Goal: Answer question/provide support

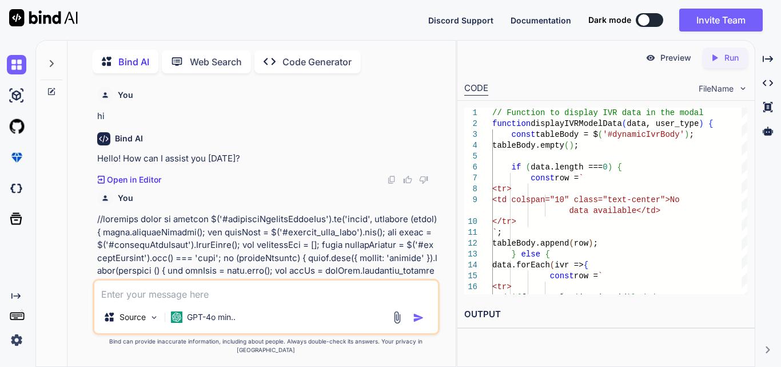
scroll to position [4572, 0]
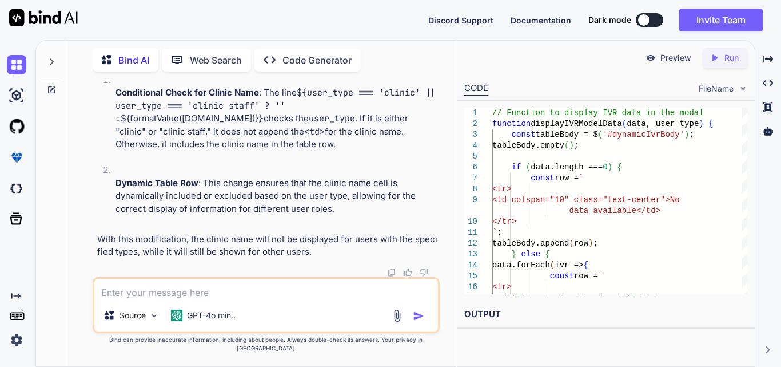
click at [129, 292] on textarea at bounding box center [266, 289] width 344 height 21
paste textarea "$('#billingFilterForm').on('submit', function (event) { event.preventDefault();…"
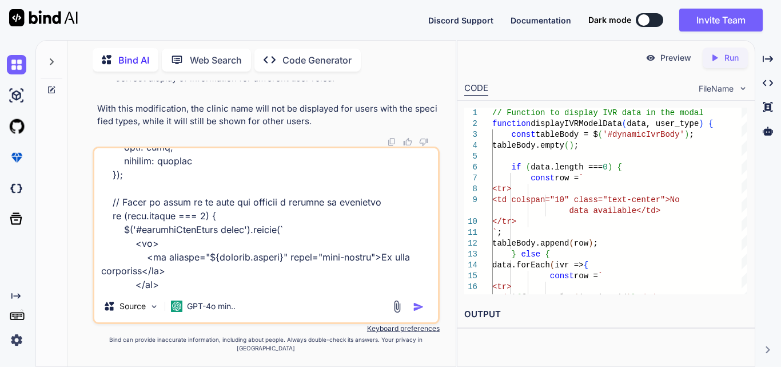
scroll to position [1703, 0]
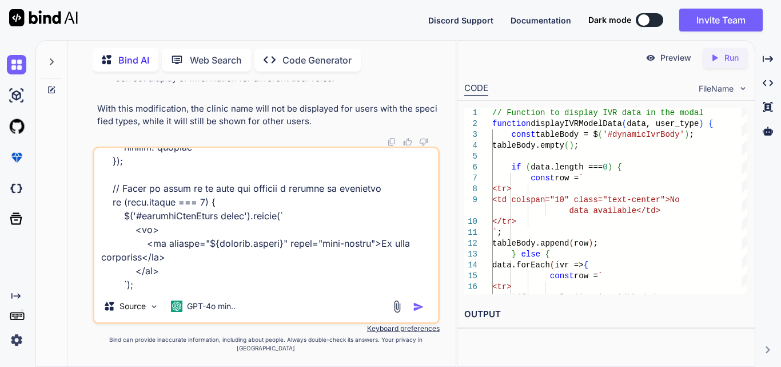
type textarea "$('#billingFilterForm').on('submit', function (event) { event.preventDefault();…"
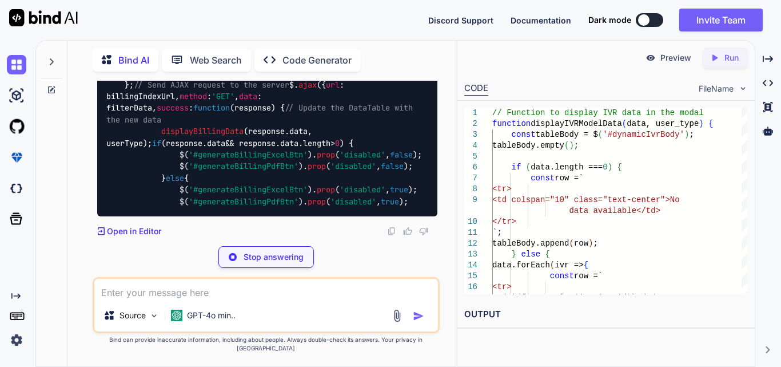
scroll to position [5713, 0]
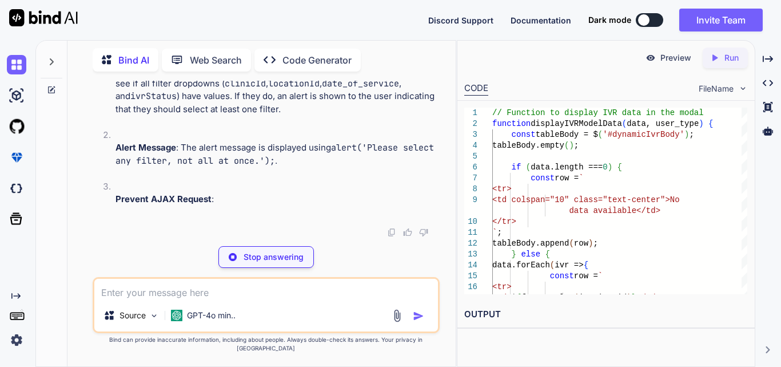
click at [180, 299] on textarea at bounding box center [266, 289] width 344 height 21
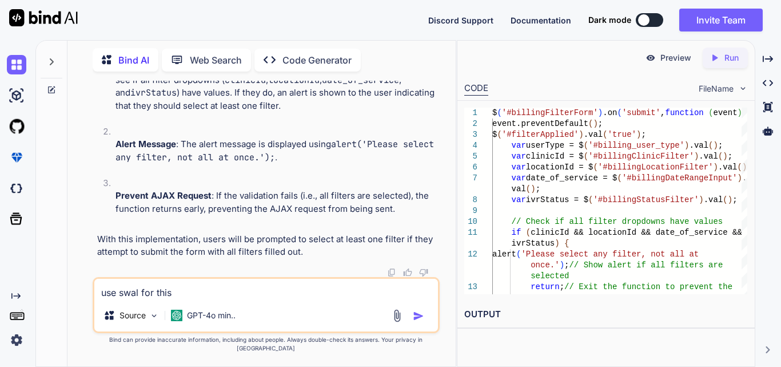
type textarea "use swal for this"
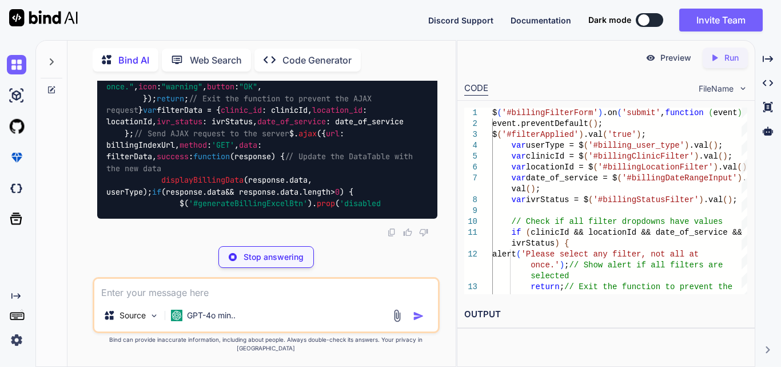
scroll to position [7021, 0]
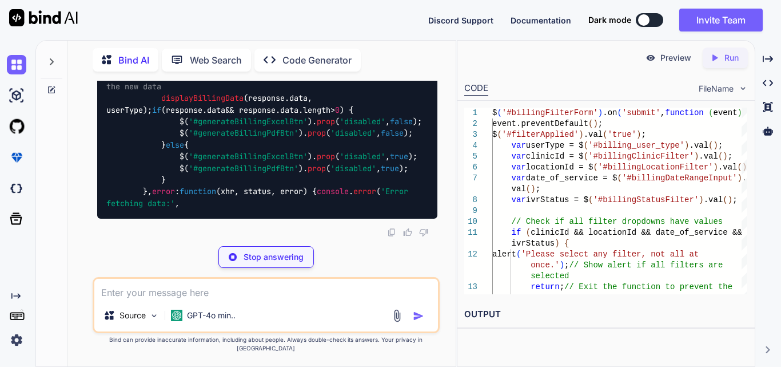
click at [134, 311] on div "Source GPT-4o min.." at bounding box center [266, 305] width 347 height 56
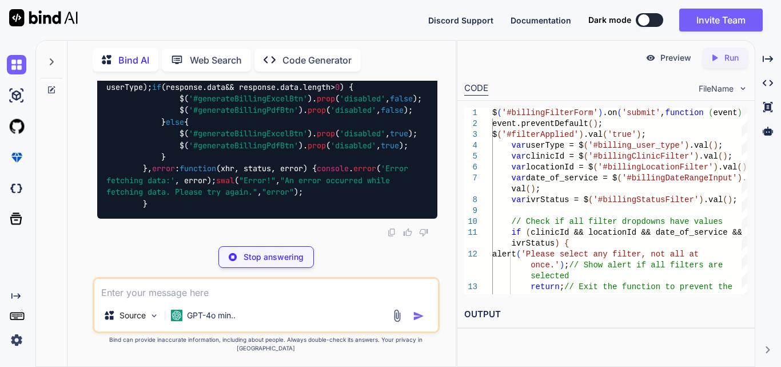
click at [134, 299] on textarea at bounding box center [266, 289] width 344 height 21
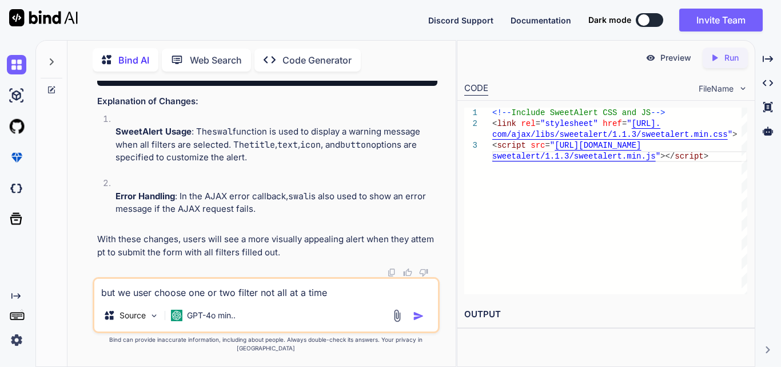
type textarea "but we user choose one or two filter not all at a time"
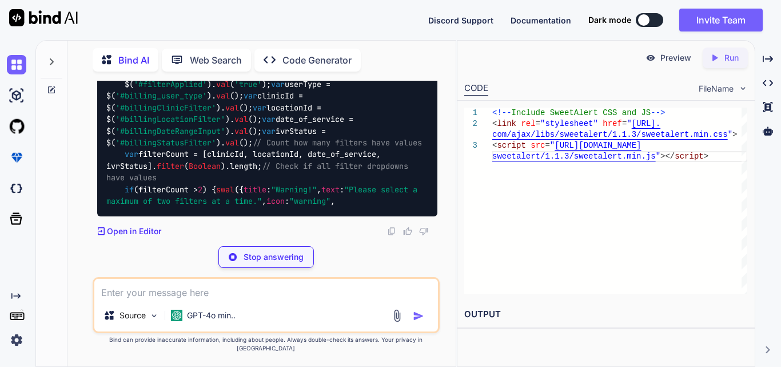
scroll to position [7804, 0]
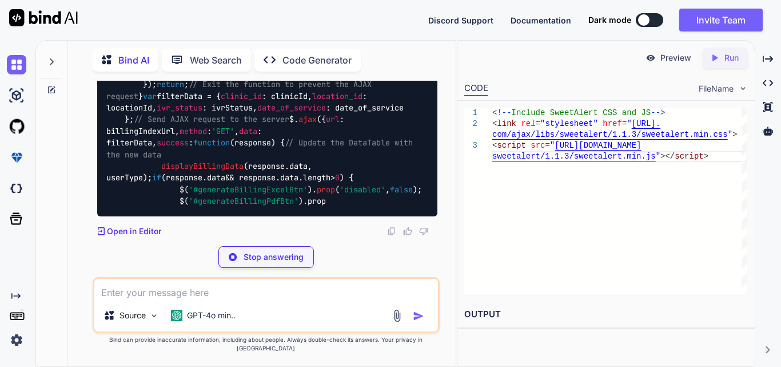
click at [267, 54] on span "// Check if all filter dropdowns have values" at bounding box center [259, 44] width 307 height 22
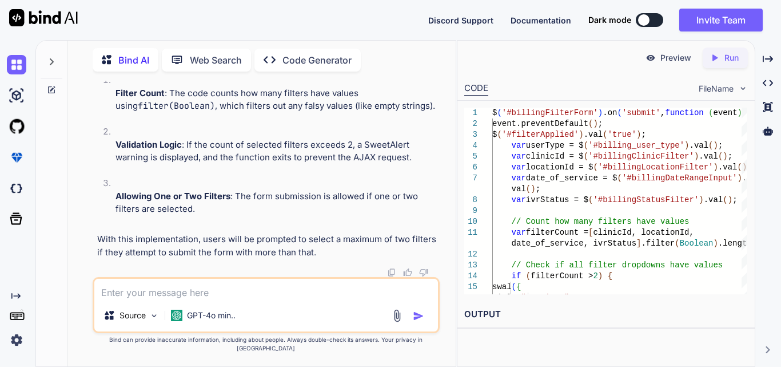
click at [178, 299] on textarea at bounding box center [266, 289] width 344 height 21
type textarea "a"
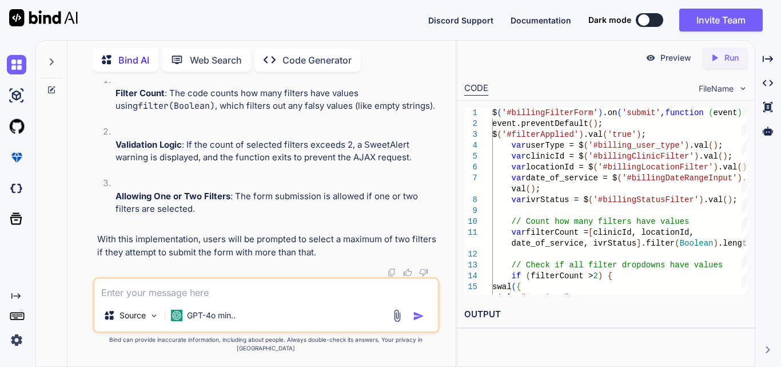
click at [159, 297] on textarea at bounding box center [266, 289] width 344 height 21
click at [137, 299] on textarea at bounding box center [266, 289] width 344 height 21
type textarea "i"
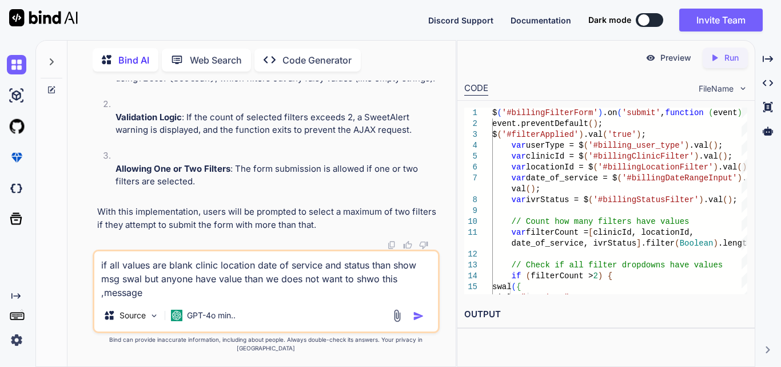
type textarea "if all values are blank clinic location date of service and status than show ms…"
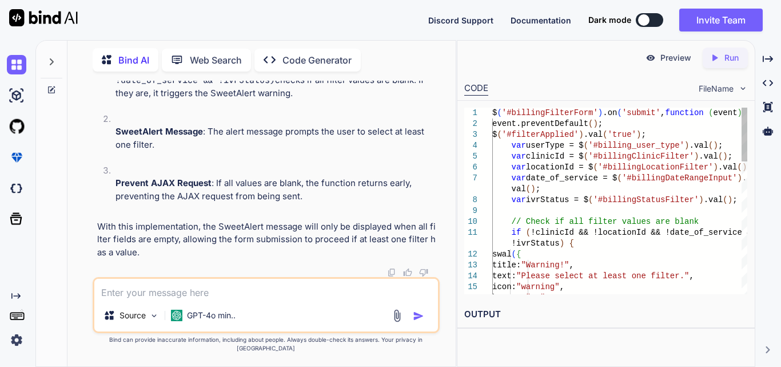
scroll to position [8835, 0]
drag, startPoint x: 136, startPoint y: 236, endPoint x: 120, endPoint y: 125, distance: 111.5
copy code "// Check if all filter values are blank if (!clinicId && !locationId && !date_o…"
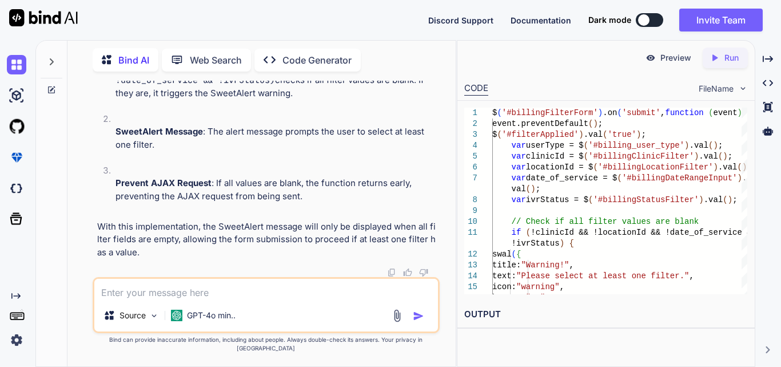
click at [155, 295] on textarea at bounding box center [266, 289] width 344 height 21
paste textarea "<form id="{{ $formId }}"> <div class="{{ $filterType }}Filters {{ $customClass …"
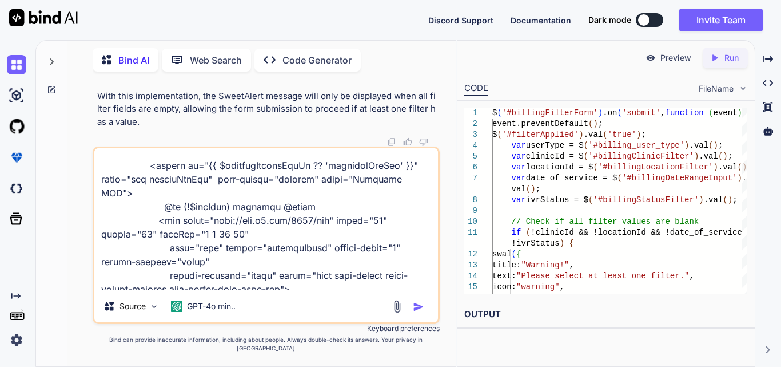
scroll to position [1156, 0]
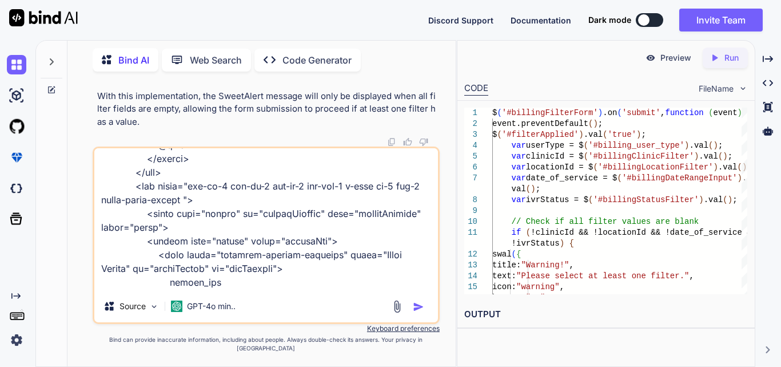
click at [228, 290] on textarea at bounding box center [266, 219] width 344 height 142
paste textarea "<button type="submit" class="filterBtn"> <span class="material-symbols-outlined…"
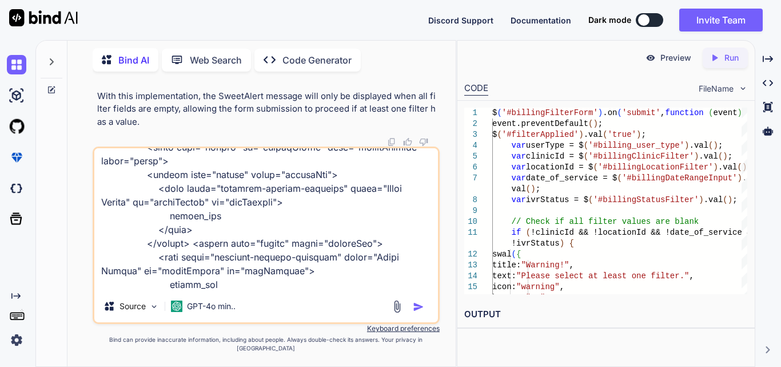
scroll to position [1236, 0]
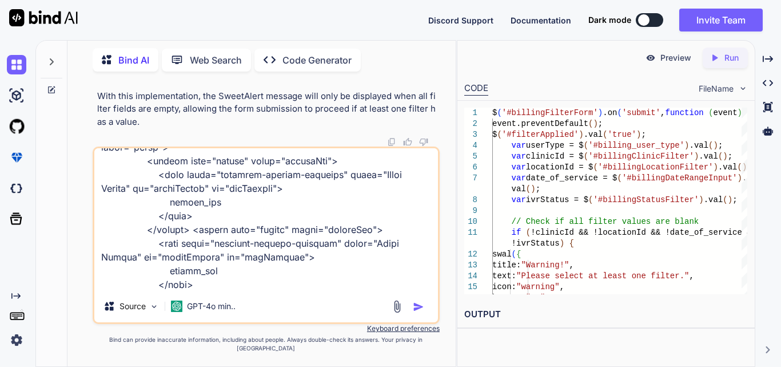
type textarea "<form id="{{ $formId }}"> <div class="{{ $filterType }}Filters {{ $customClass …"
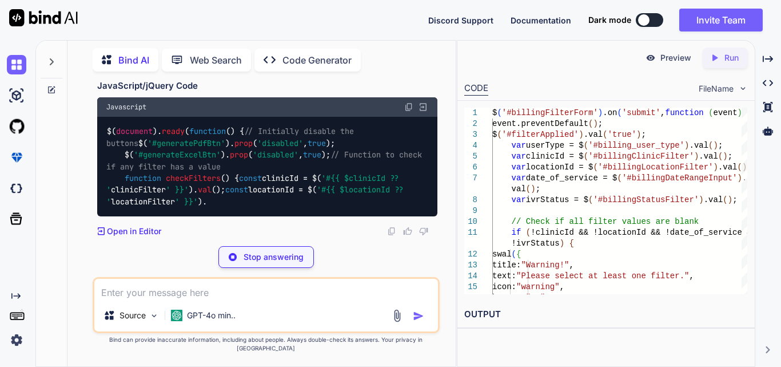
scroll to position [10538, 0]
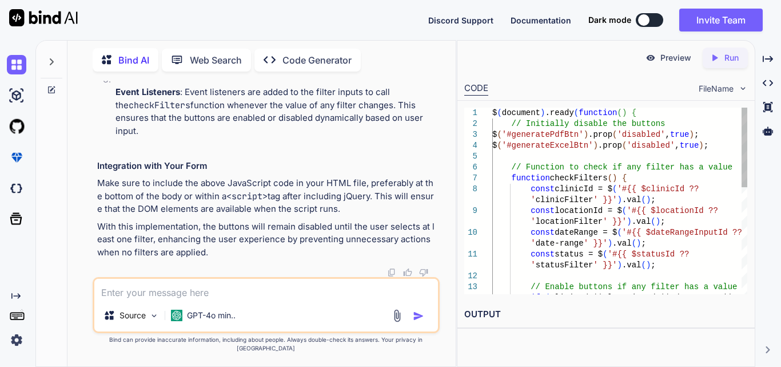
click at [200, 292] on textarea at bounding box center [266, 289] width 344 height 21
type textarea "any method to do it"
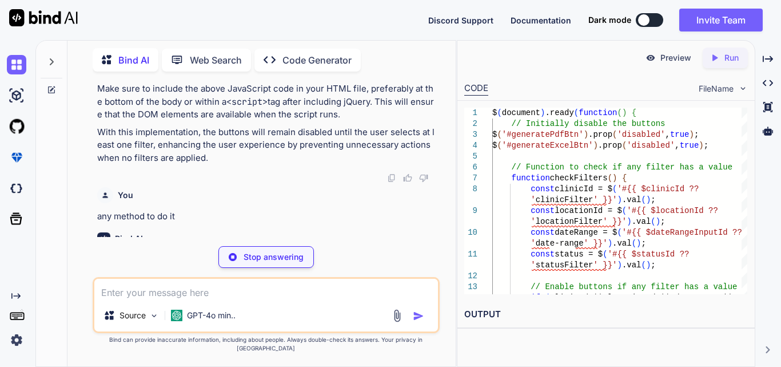
scroll to position [9717, 0]
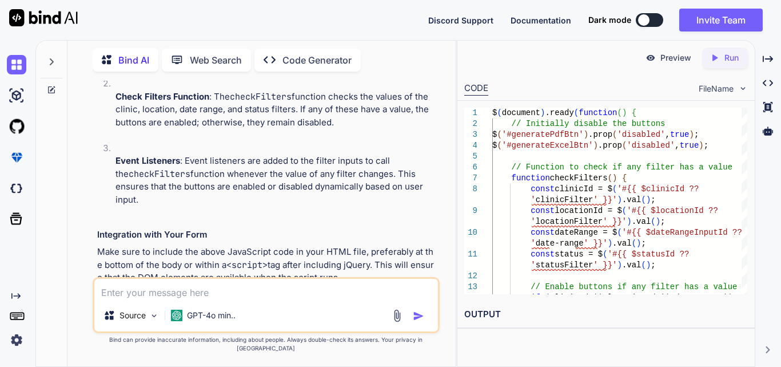
click at [168, 288] on textarea at bounding box center [266, 289] width 344 height 21
click at [153, 296] on textarea at bounding box center [266, 289] width 344 height 21
paste textarea "$('#orderFilterForm').on('submit', function (event) { event.preventDefault(); $…"
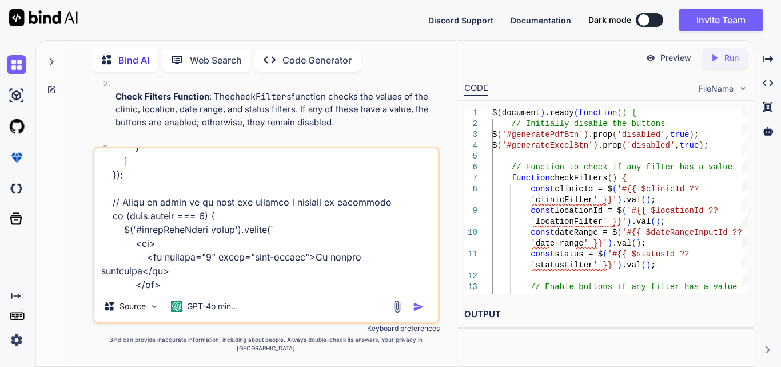
scroll to position [3144, 0]
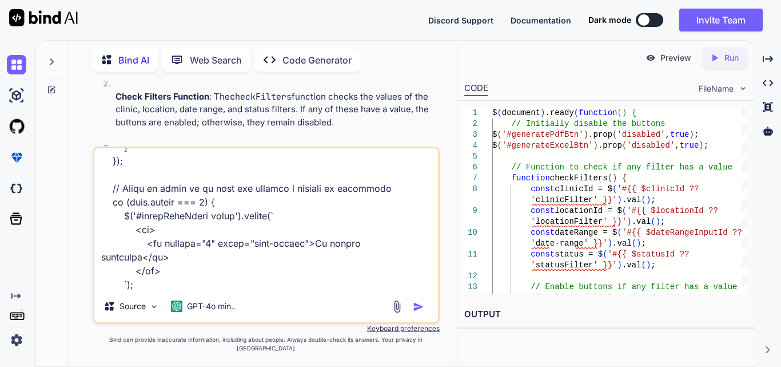
type textarea "$('#orderFilterForm').on('submit', function (event) { event.preventDefault(); $…"
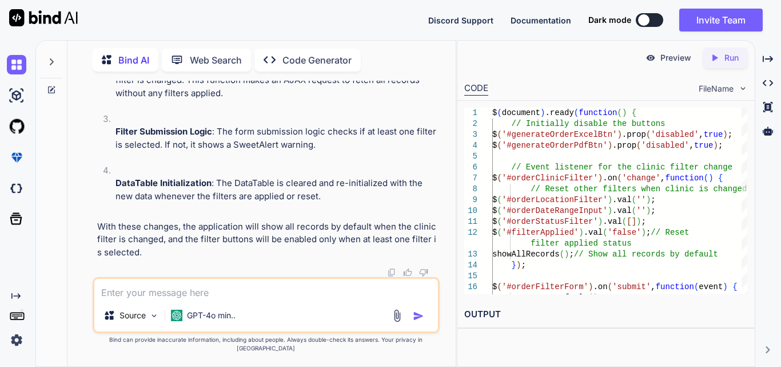
scroll to position [14370, 0]
drag, startPoint x: 144, startPoint y: 154, endPoint x: 222, endPoint y: 150, distance: 78.4
copy code "showAllRecords ();"
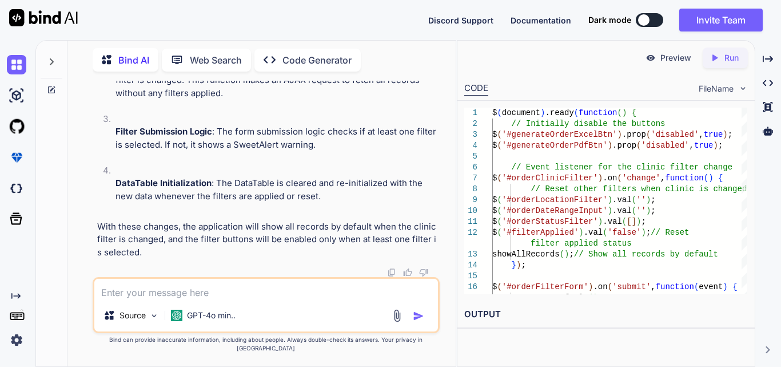
click at [188, 294] on textarea at bounding box center [266, 289] width 344 height 21
paste textarea "if (!clinicId && !date_of_service && (!Array.isArray(ivrStatus) || ivrStatus.le…"
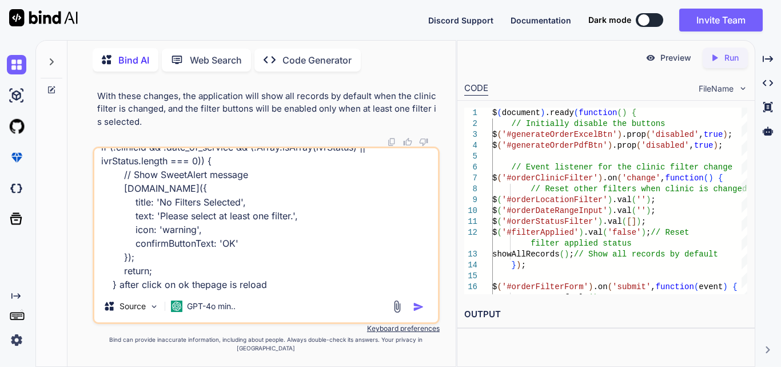
type textarea "if (!clinicId && !date_of_service && (!Array.isArray(ivrStatus) || ivrStatus.le…"
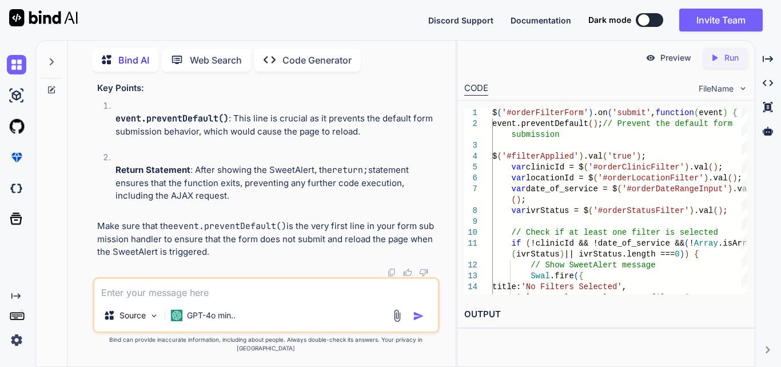
scroll to position [16512, 0]
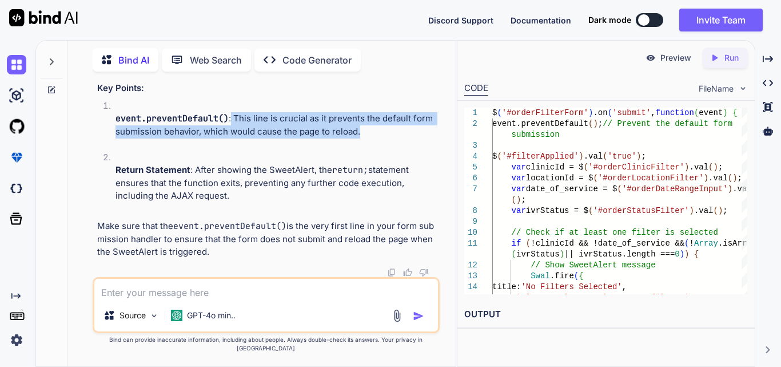
drag, startPoint x: 232, startPoint y: 181, endPoint x: 380, endPoint y: 190, distance: 147.8
click at [380, 138] on p "event.preventDefault() : This line is crucial as it prevents the default form s…" at bounding box center [277, 125] width 322 height 26
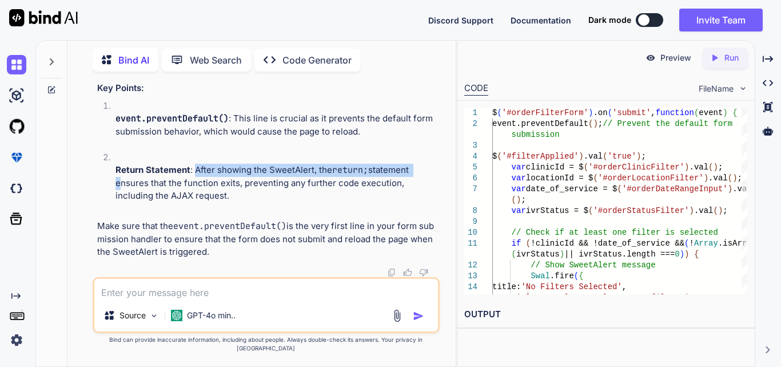
drag, startPoint x: 194, startPoint y: 232, endPoint x: 414, endPoint y: 238, distance: 219.7
click at [414, 202] on p "Return Statement : After showing the SweetAlert, the return; statement ensures …" at bounding box center [277, 183] width 322 height 39
click at [227, 202] on p "Return Statement : After showing the SweetAlert, the return; statement ensures …" at bounding box center [277, 183] width 322 height 39
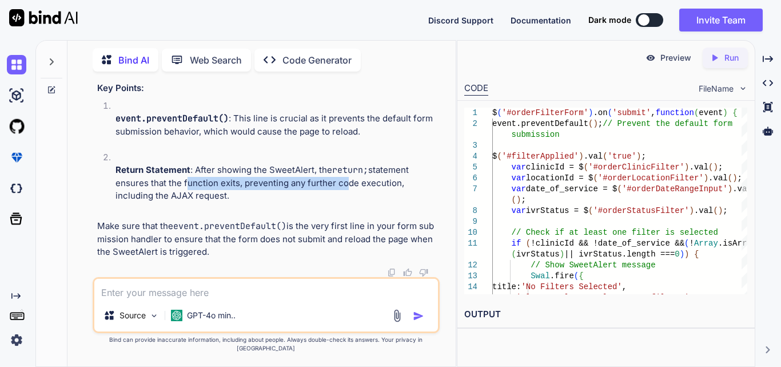
drag, startPoint x: 184, startPoint y: 245, endPoint x: 339, endPoint y: 253, distance: 154.6
click at [339, 202] on p "Return Statement : After showing the SweetAlert, the return; statement ensures …" at bounding box center [277, 183] width 322 height 39
click at [331, 202] on p "Return Statement : After showing the SweetAlert, the return; statement ensures …" at bounding box center [277, 183] width 322 height 39
drag, startPoint x: 136, startPoint y: 263, endPoint x: 120, endPoint y: 137, distance: 126.8
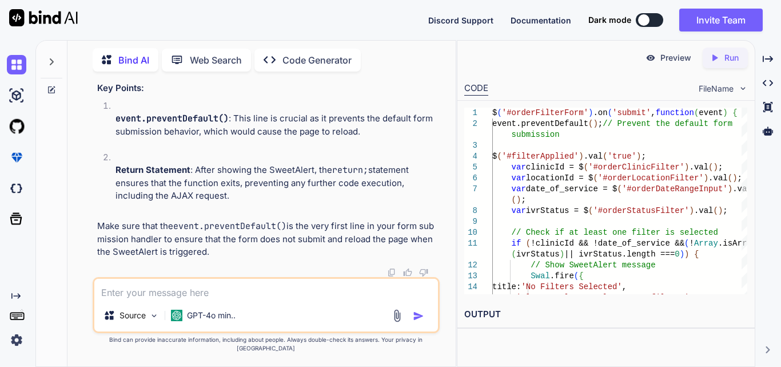
click at [111, 294] on textarea at bounding box center [266, 289] width 344 height 21
paste textarea "$('#orderFilterForm').on('submit', function(event) { event.preventDefault(); //…"
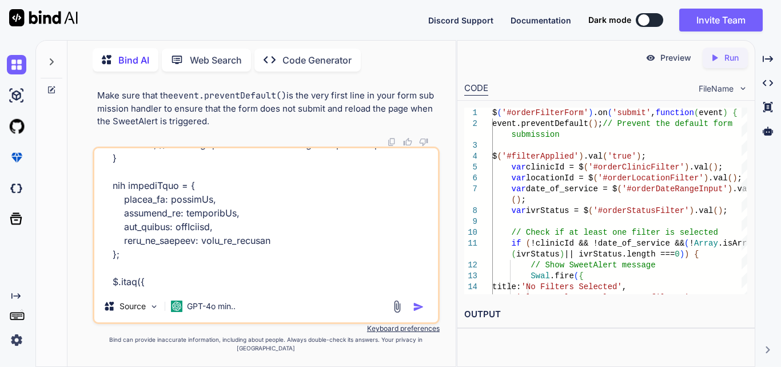
scroll to position [212, 0]
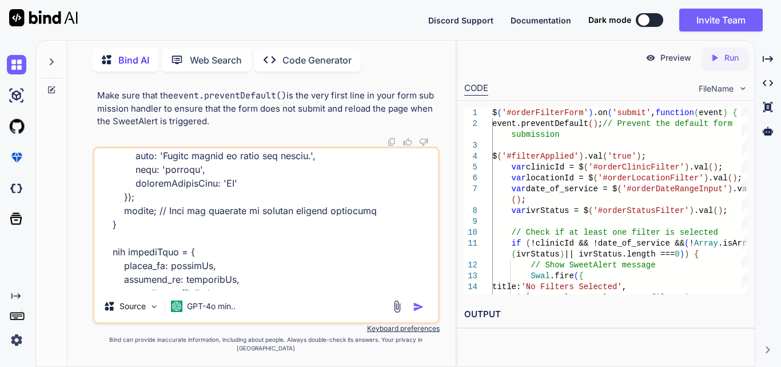
drag, startPoint x: 104, startPoint y: 202, endPoint x: 125, endPoint y: 228, distance: 33.0
click at [125, 228] on textarea at bounding box center [266, 219] width 344 height 142
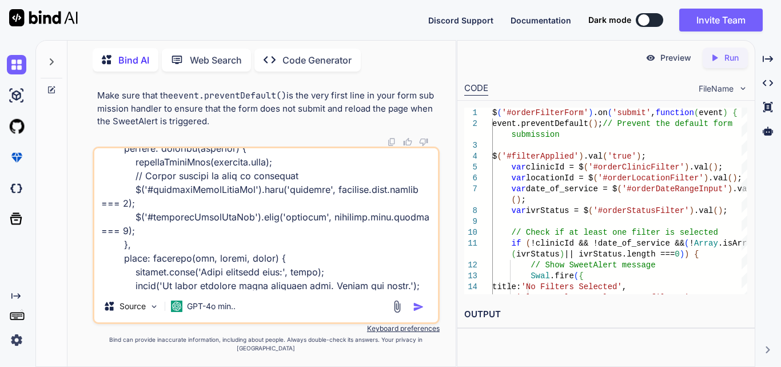
scroll to position [510, 0]
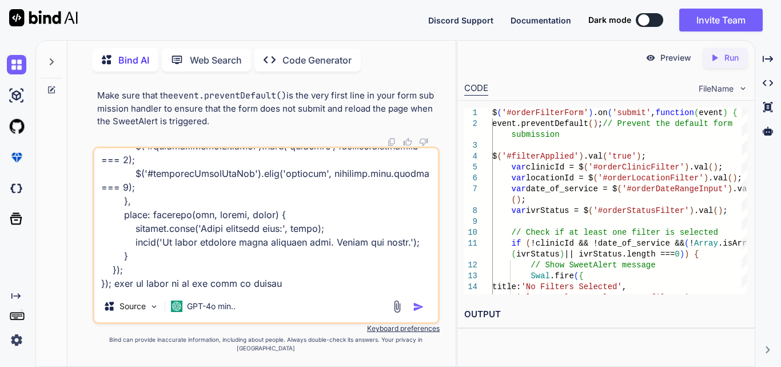
click at [296, 290] on textarea at bounding box center [266, 219] width 344 height 142
paste textarea "if (!clinicId && !date_of_service && (!Array.isArray(ivrStatus) || ivrStatus.le…"
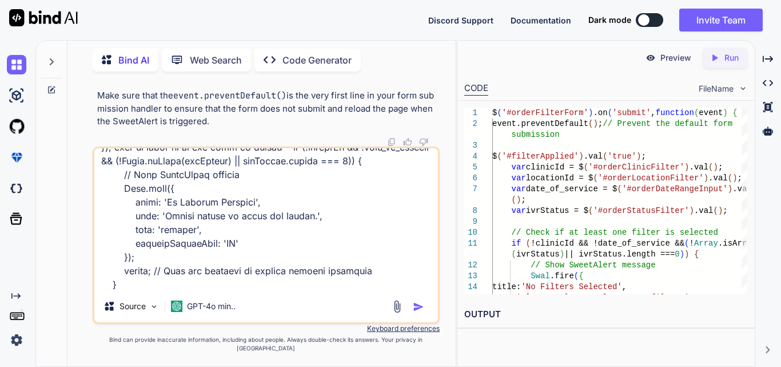
type textarea "$('#orderFilterForm').on('submit', function(event) { event.preventDefault(); //…"
click at [415, 312] on img "button" at bounding box center [418, 306] width 11 height 11
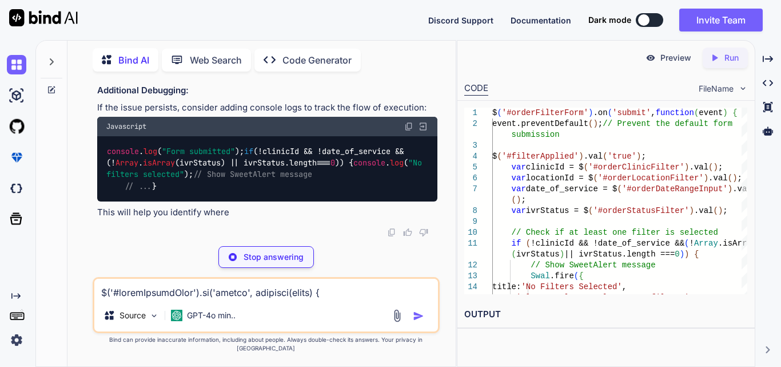
scroll to position [17574, 0]
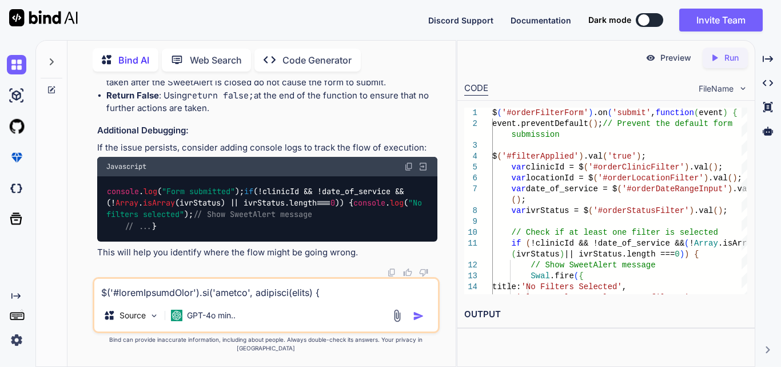
drag, startPoint x: 244, startPoint y: 198, endPoint x: 366, endPoint y: 198, distance: 121.8
drag, startPoint x: 153, startPoint y: 176, endPoint x: 217, endPoint y: 176, distance: 64.1
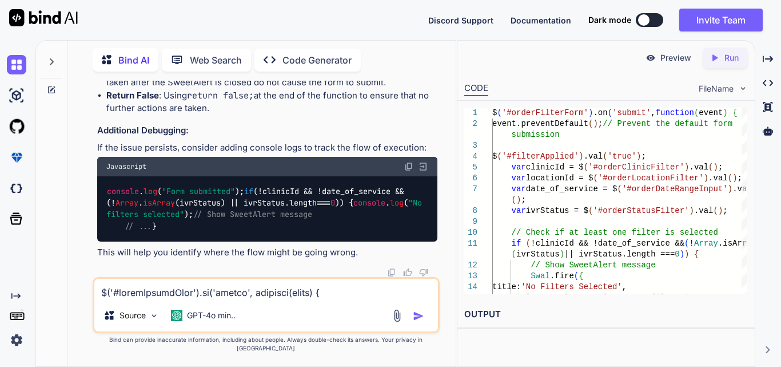
drag, startPoint x: 153, startPoint y: 172, endPoint x: 169, endPoint y: 206, distance: 38.6
copy code ". then ( () => { // This callback runs after the SweetAlert is closed return fa…"
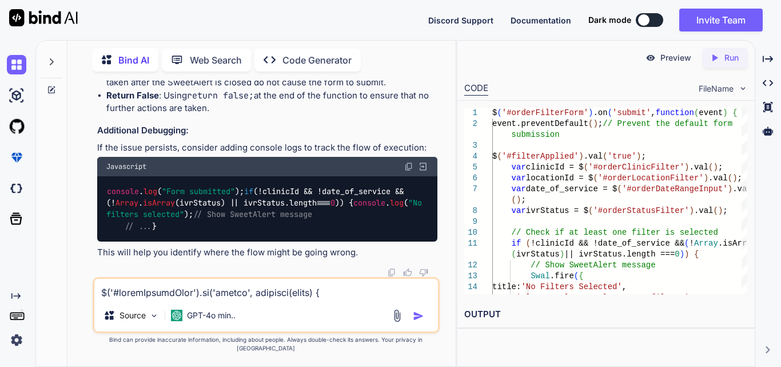
click at [173, 297] on textarea at bounding box center [266, 289] width 344 height 21
paste textarea "function displayInvoiceModelData(data) { const tableBody = $('#dynamicInvoiceBo…"
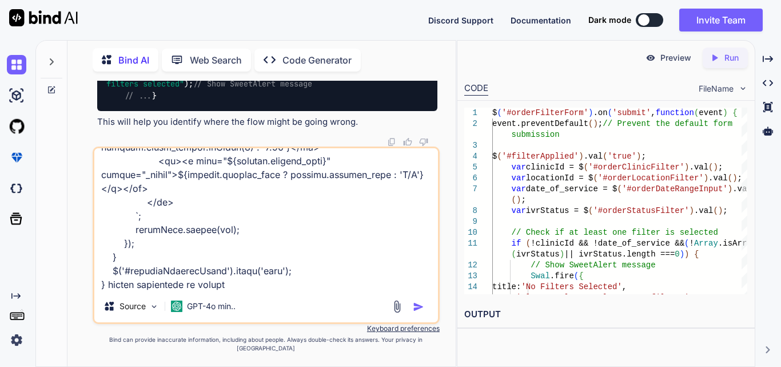
paste textarea "Partially_paid"
type textarea "function displayInvoiceModelData(data) { const tableBody = $('#dynamicInvoiceBo…"
click at [418, 312] on img "button" at bounding box center [418, 306] width 11 height 11
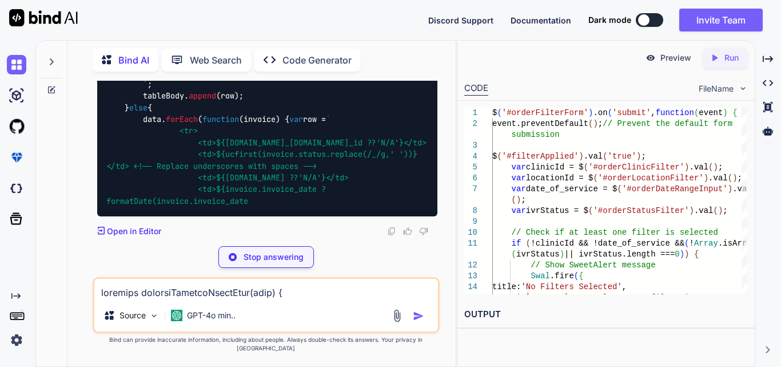
scroll to position [18773, 0]
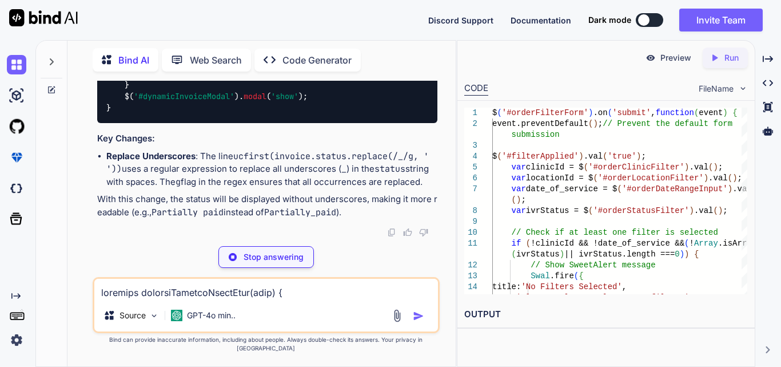
drag, startPoint x: 199, startPoint y: 176, endPoint x: 129, endPoint y: 185, distance: 70.4
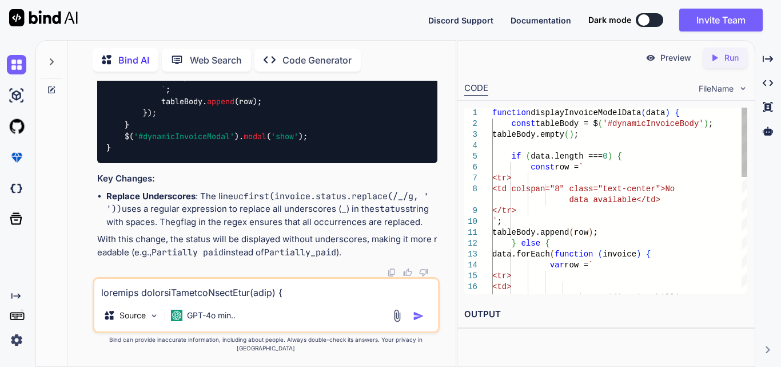
copy span "<td> ${ucfirst(invoice.status.replace(/_/g, ' ' ))} </td>"
